Goal: Browse casually

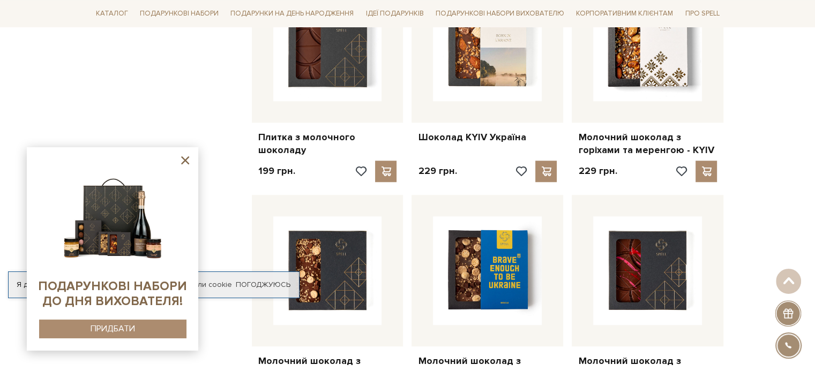
scroll to position [952, 0]
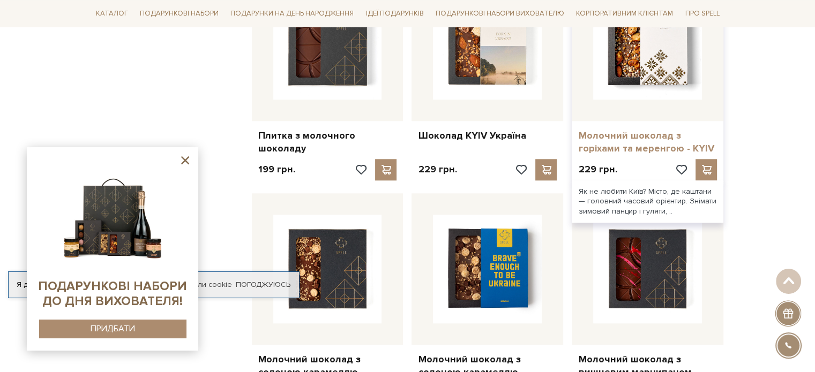
click at [641, 141] on link "Молочний шоколад з горіхами та меренгою - KYIV" at bounding box center [647, 142] width 139 height 25
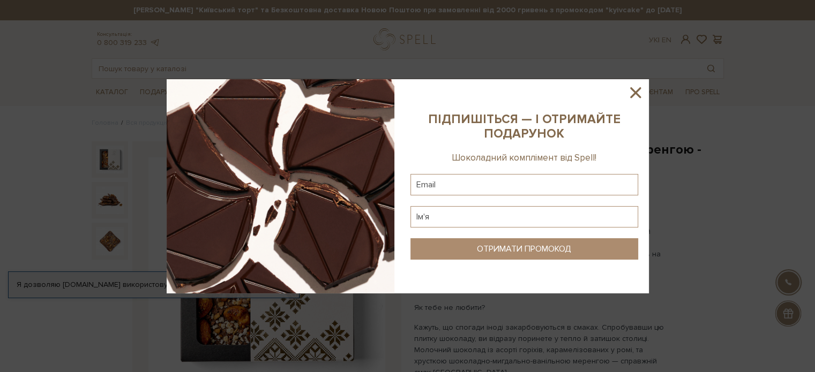
click at [631, 89] on icon at bounding box center [635, 92] width 11 height 11
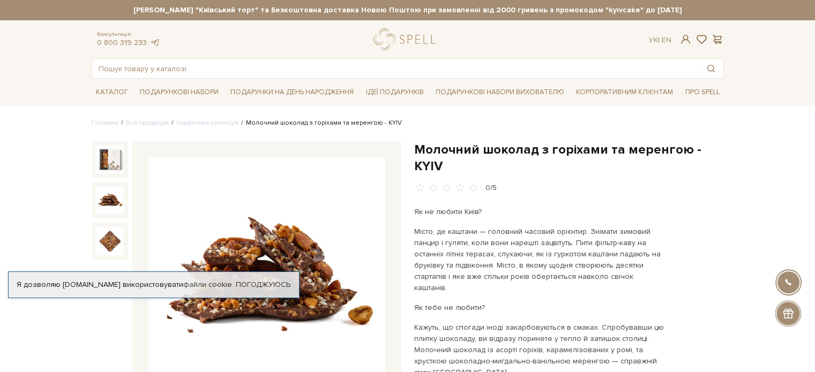
click at [111, 194] on img at bounding box center [110, 200] width 28 height 28
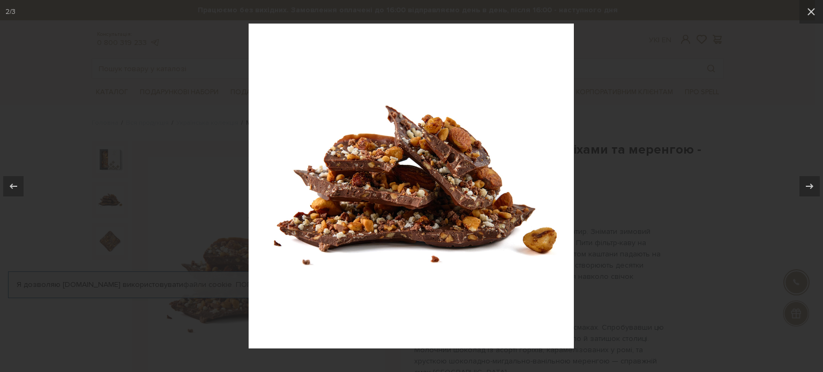
click at [82, 218] on div at bounding box center [411, 186] width 823 height 372
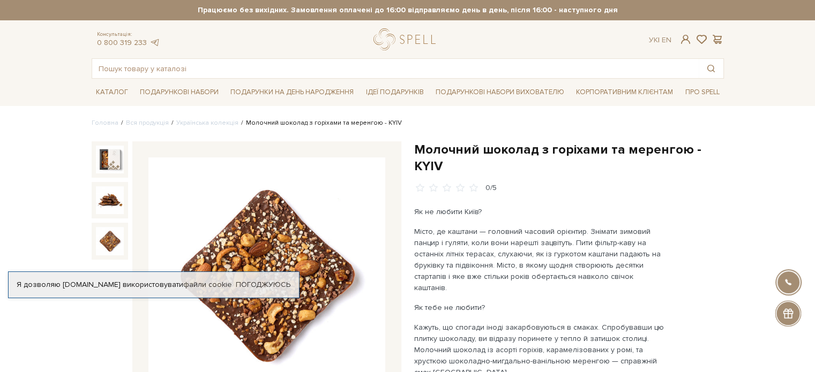
click at [110, 247] on img at bounding box center [110, 241] width 28 height 28
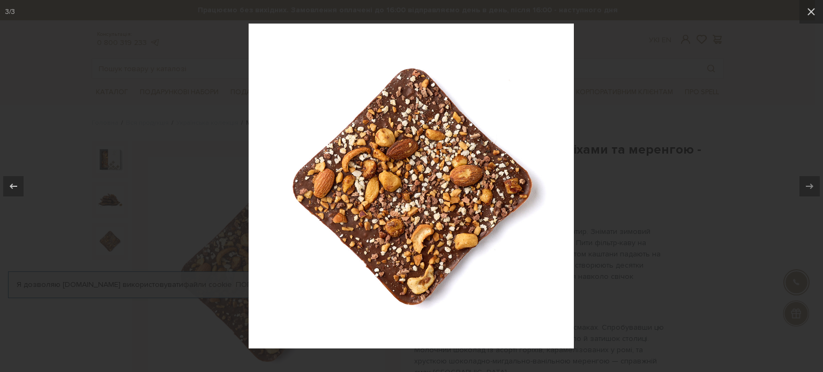
click at [90, 220] on div at bounding box center [411, 186] width 823 height 372
